Goal: Information Seeking & Learning: Learn about a topic

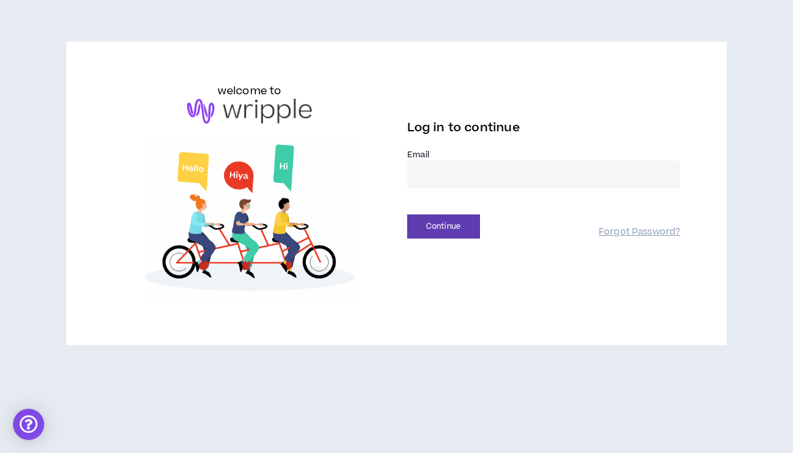
type input "**********"
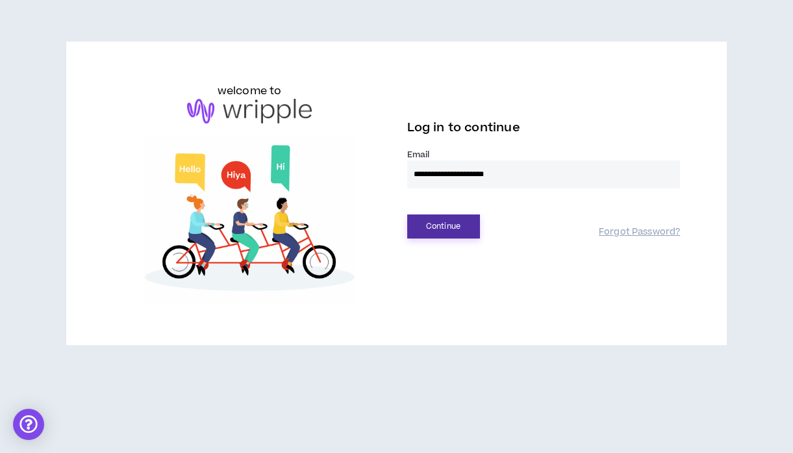
click at [469, 229] on button "Continue" at bounding box center [443, 226] width 73 height 24
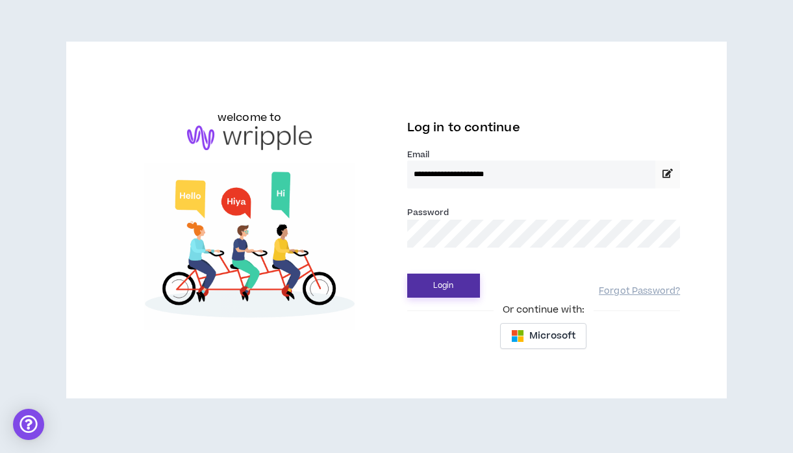
click at [447, 277] on button "Login" at bounding box center [443, 285] width 73 height 24
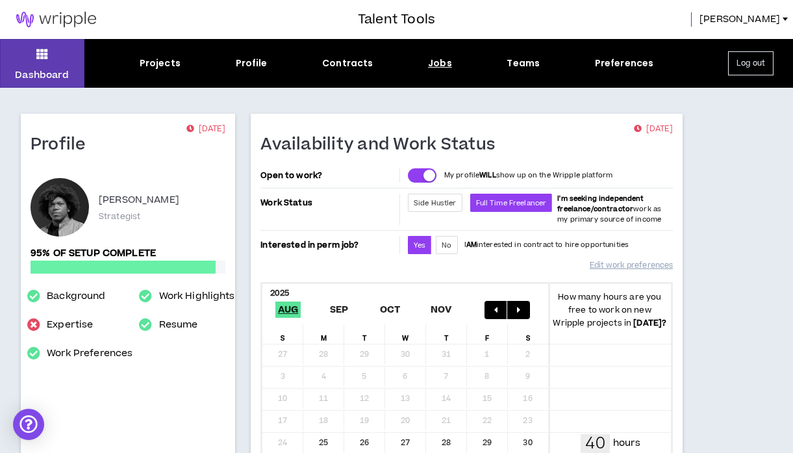
click at [449, 66] on div "Jobs" at bounding box center [440, 64] width 24 height 14
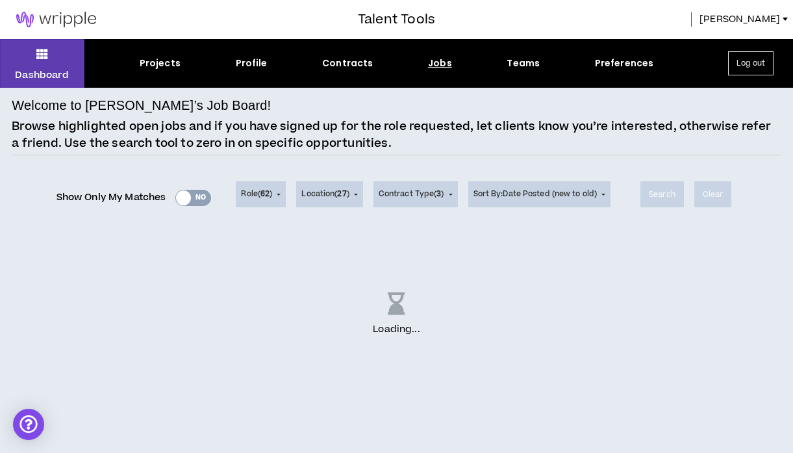
click at [186, 206] on div "Show Only My Matches Yes No" at bounding box center [134, 204] width 166 height 32
click at [184, 202] on div "Show Only My Matches Yes No" at bounding box center [134, 197] width 155 height 19
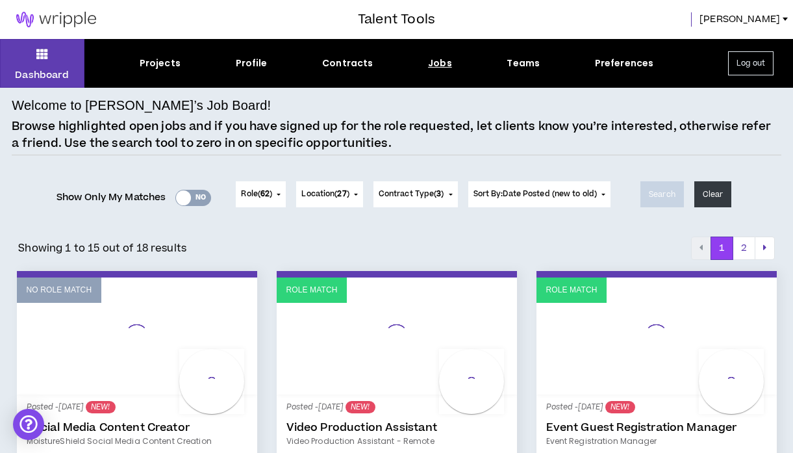
click at [183, 195] on div at bounding box center [183, 197] width 15 height 15
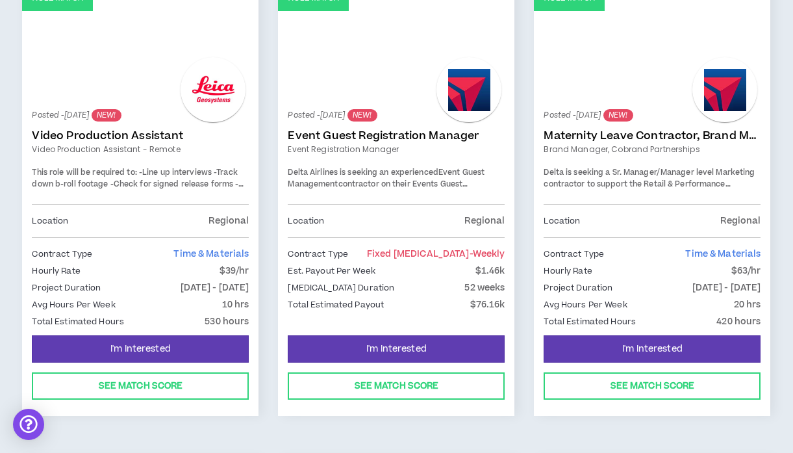
scroll to position [253, 0]
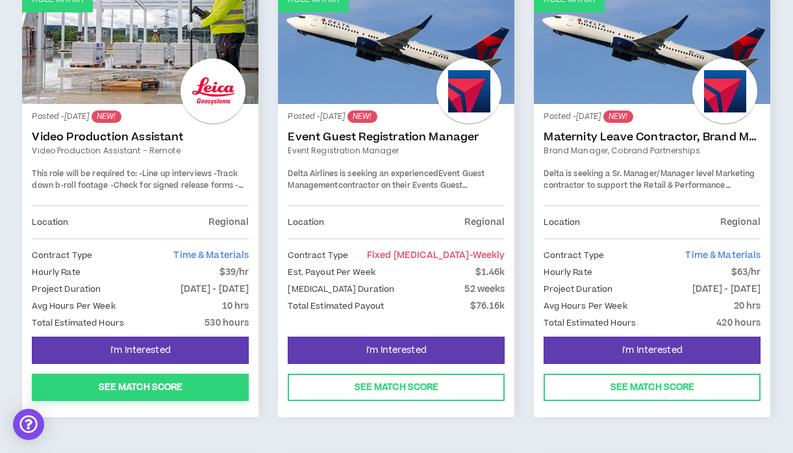
click at [151, 392] on button "See Match Score" at bounding box center [140, 386] width 217 height 27
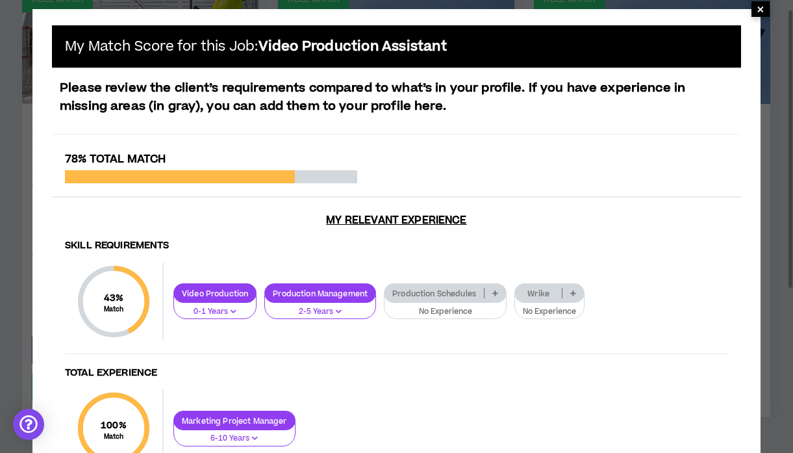
click at [766, 6] on span "×" at bounding box center [761, 9] width 18 height 16
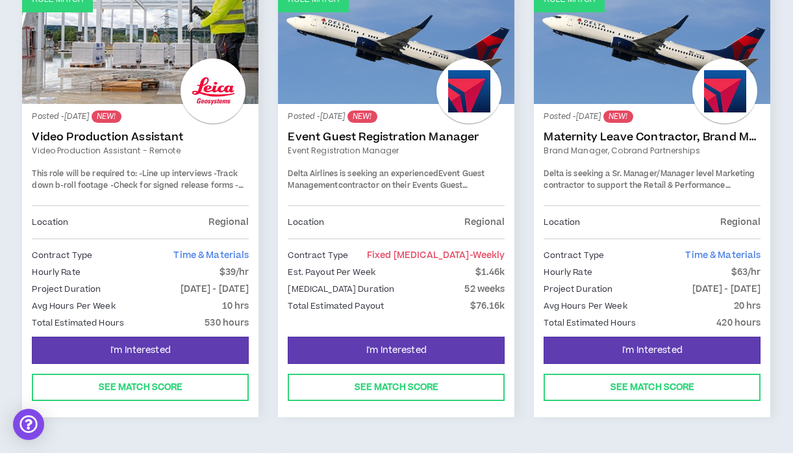
click at [232, 186] on div "This role will be required to: -Line up interviews -Track down b-roll footage -…" at bounding box center [140, 179] width 217 height 23
click at [464, 181] on span "contractor on their Events Guest Management team. This a 40hrs/week position wi…" at bounding box center [389, 197] width 203 height 34
